Goal: Task Accomplishment & Management: Manage account settings

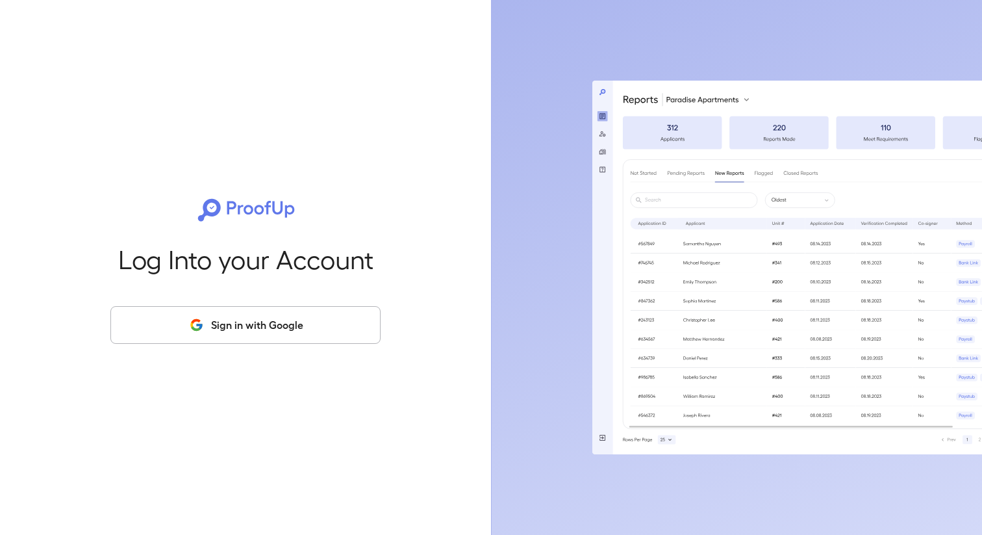
click at [238, 320] on button "Sign in with Google" at bounding box center [245, 325] width 270 height 38
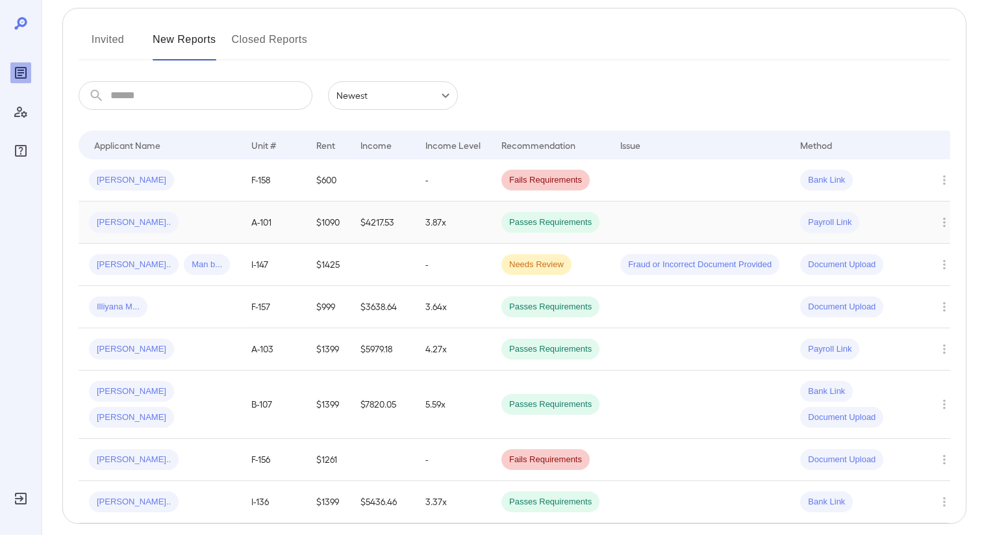
scroll to position [164, 0]
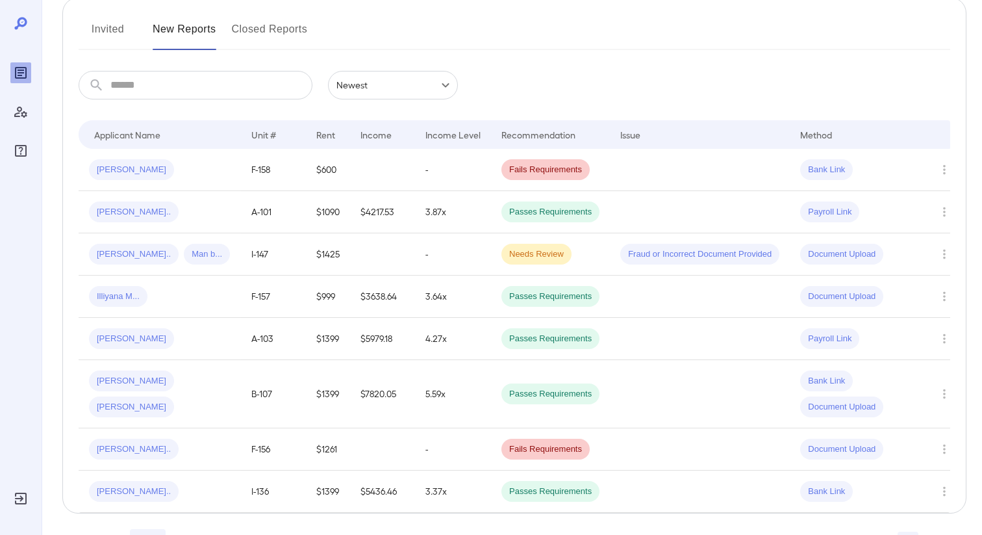
click at [125, 32] on button "Invited" at bounding box center [108, 34] width 58 height 31
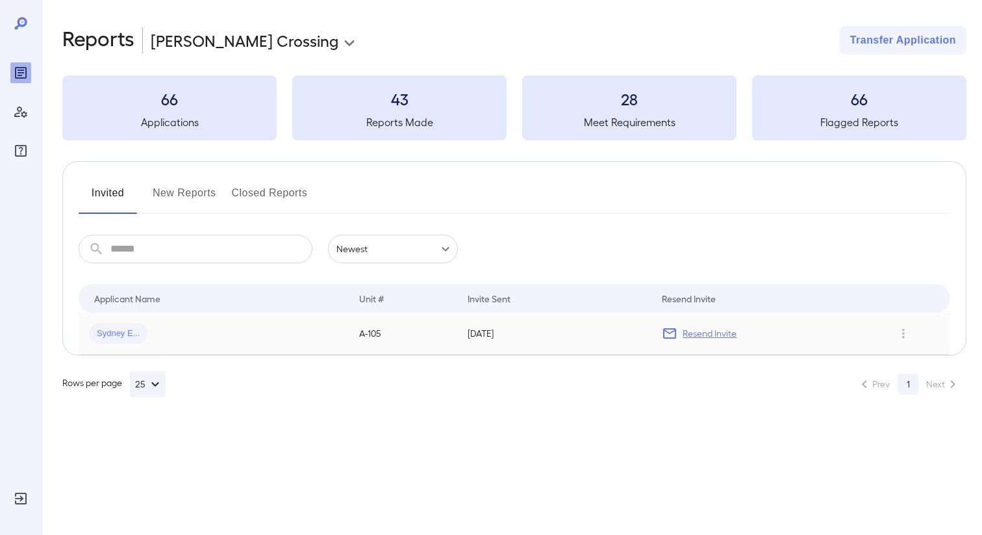
click at [726, 330] on p "Resend Invite" at bounding box center [710, 333] width 54 height 13
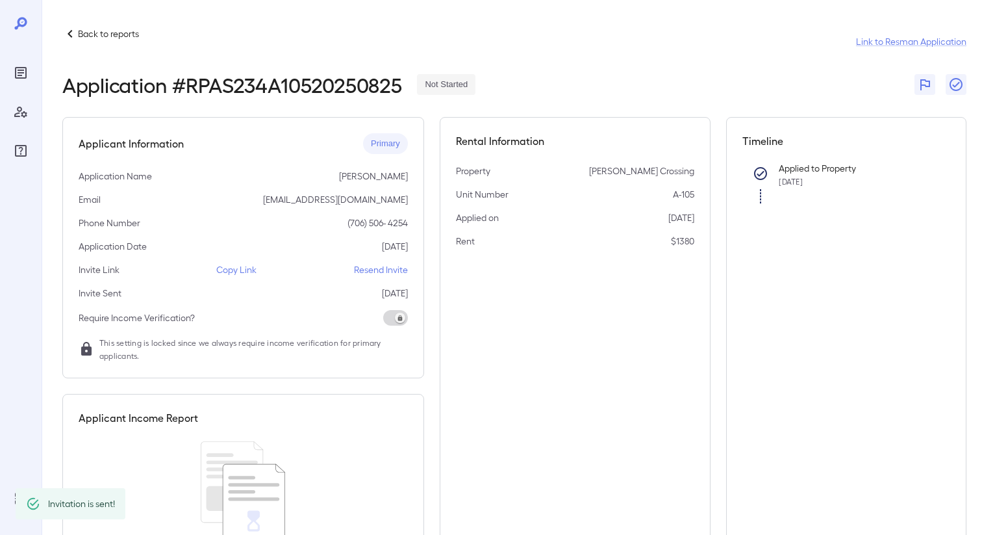
click at [364, 270] on p "Resend Invite" at bounding box center [381, 269] width 54 height 13
